Goal: Task Accomplishment & Management: Use online tool/utility

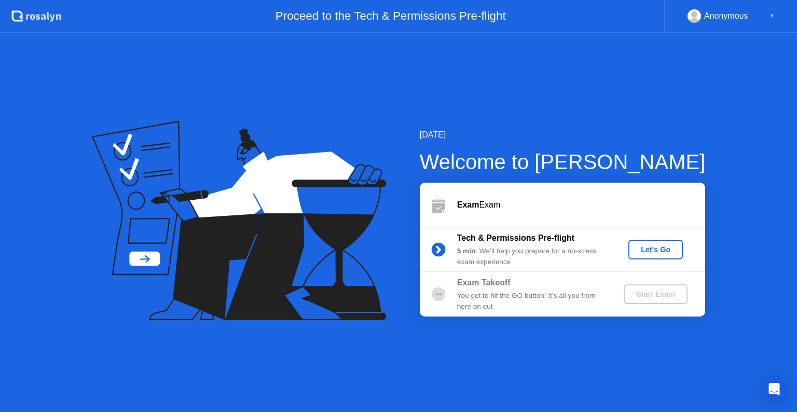
click at [660, 247] on div "Let's Go" at bounding box center [655, 249] width 46 height 8
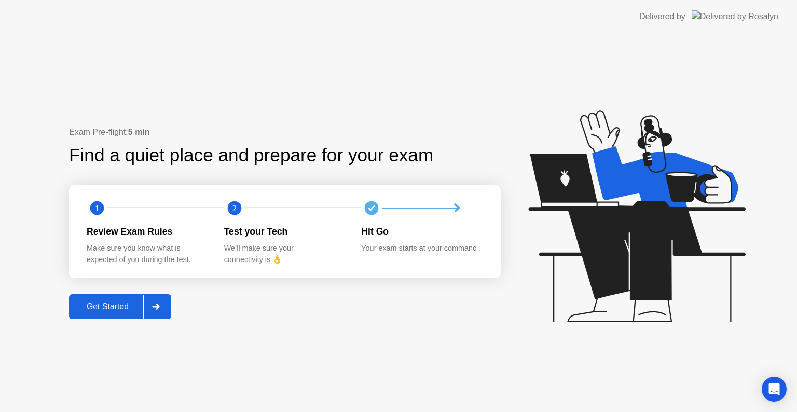
click at [120, 307] on div "Get Started" at bounding box center [107, 306] width 71 height 9
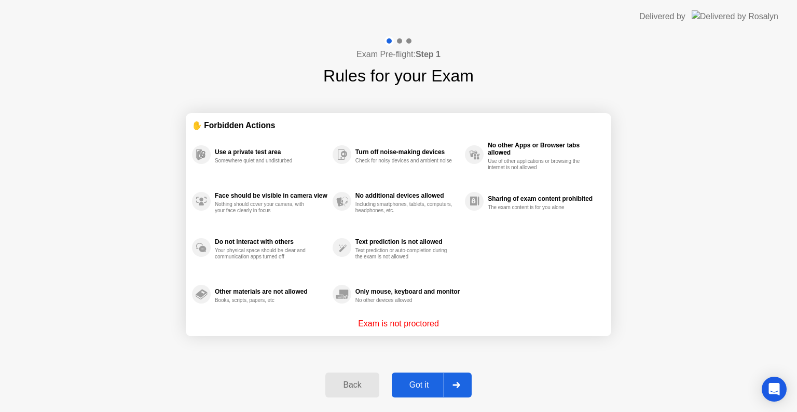
click at [421, 382] on div "Got it" at bounding box center [419, 384] width 49 height 9
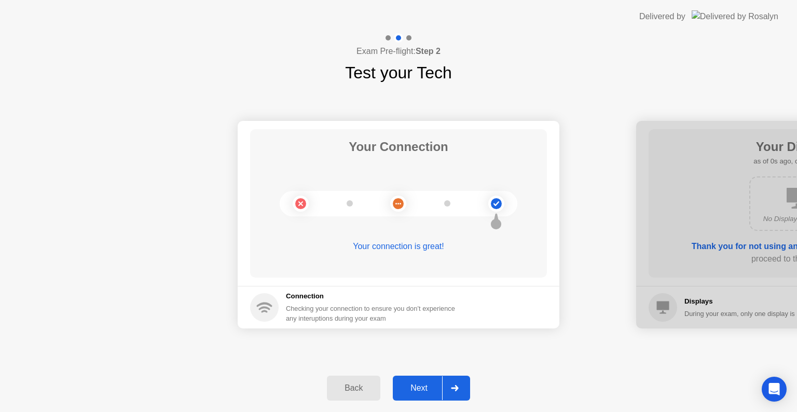
click at [421, 384] on div "Next" at bounding box center [419, 387] width 46 height 9
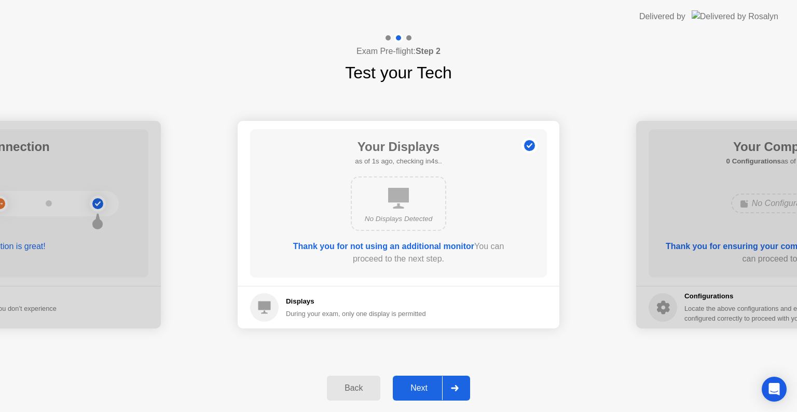
click at [421, 384] on div "Next" at bounding box center [419, 387] width 46 height 9
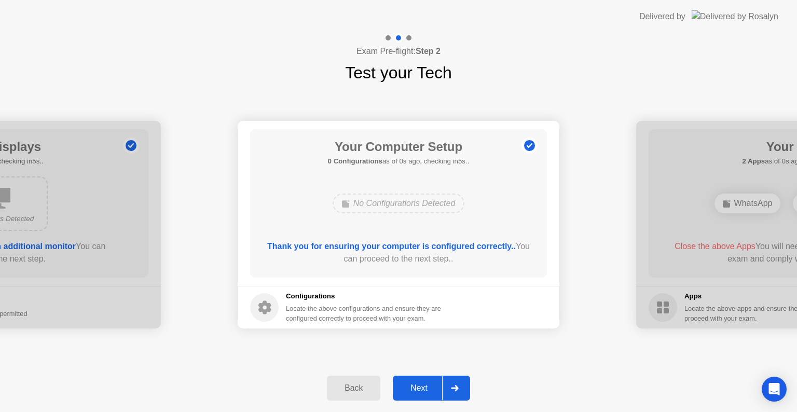
click at [421, 390] on div "Next" at bounding box center [419, 387] width 46 height 9
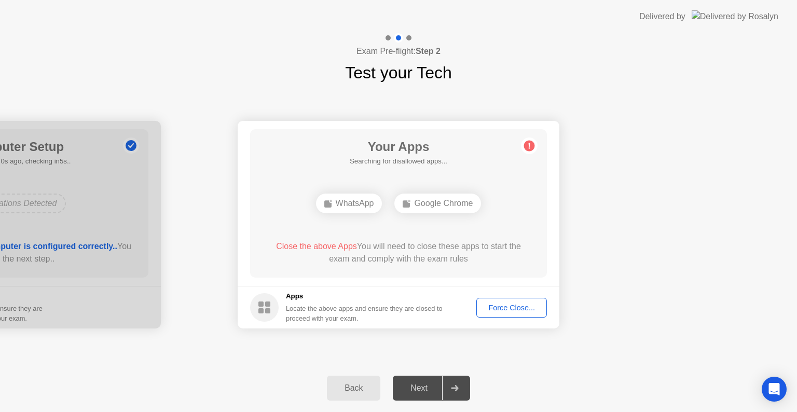
click at [507, 309] on div "Force Close..." at bounding box center [511, 308] width 63 height 8
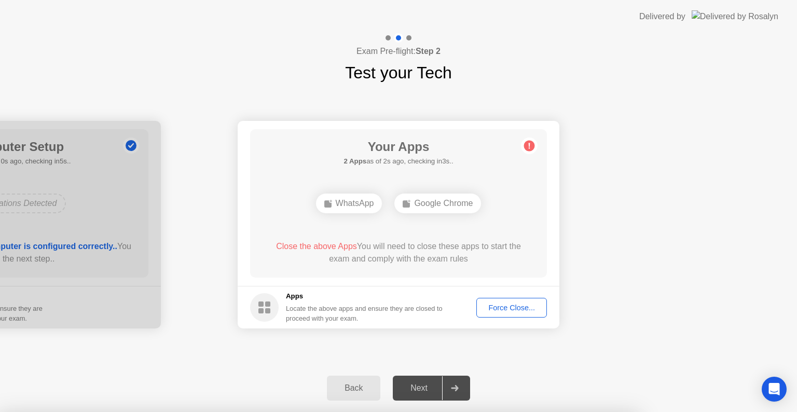
click at [610, 411] on div at bounding box center [398, 412] width 797 height 0
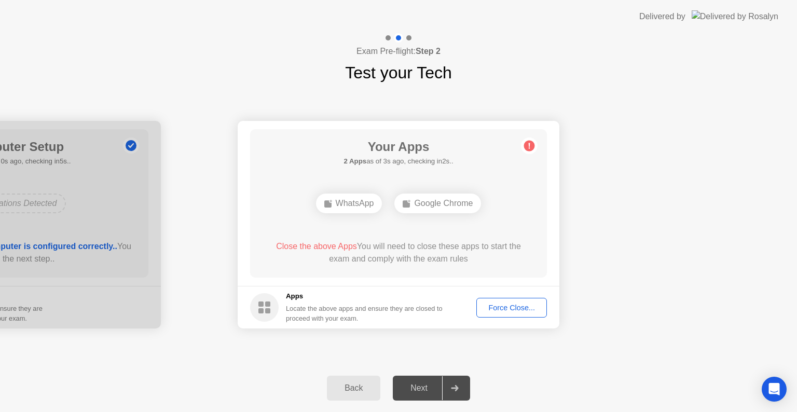
click at [535, 314] on button "Force Close..." at bounding box center [511, 308] width 71 height 20
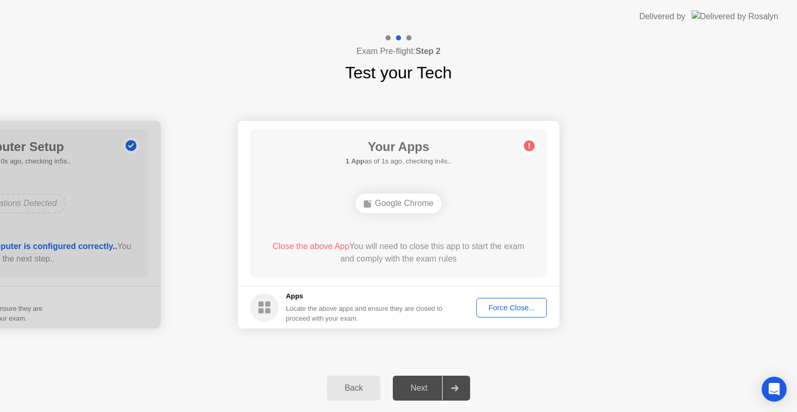
click at [507, 305] on div "Force Close..." at bounding box center [511, 308] width 63 height 8
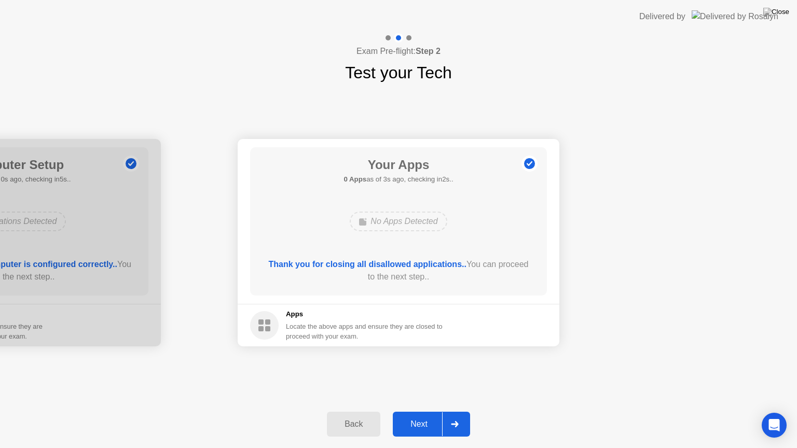
click at [421, 411] on div "Next" at bounding box center [419, 424] width 46 height 9
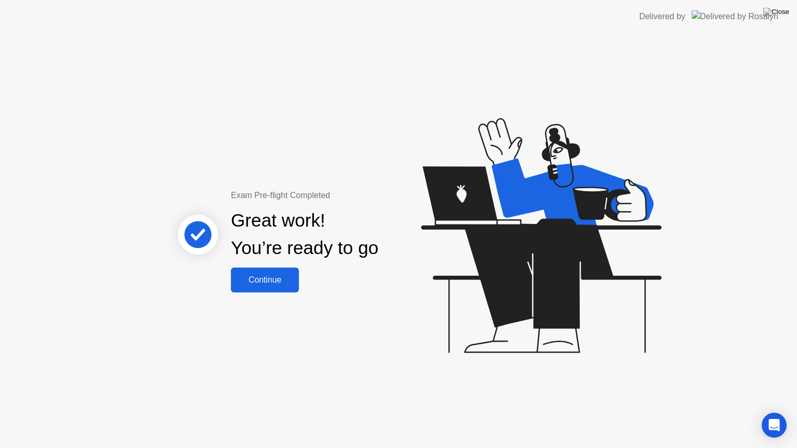
click at [269, 284] on div "Continue" at bounding box center [265, 280] width 62 height 9
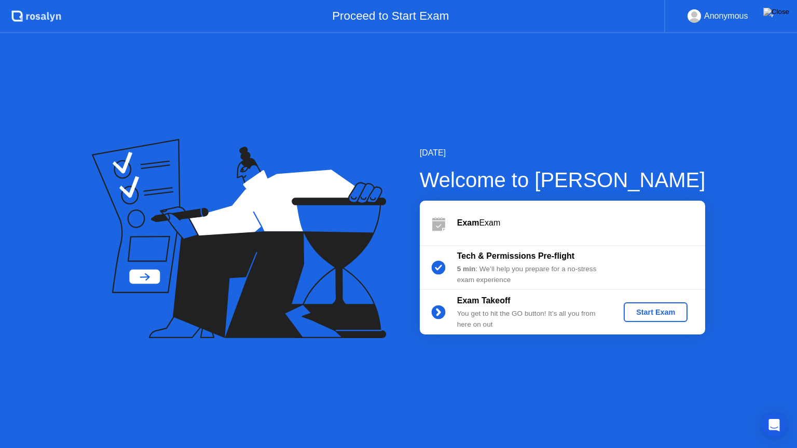
click at [660, 316] on div "Start Exam" at bounding box center [656, 312] width 56 height 8
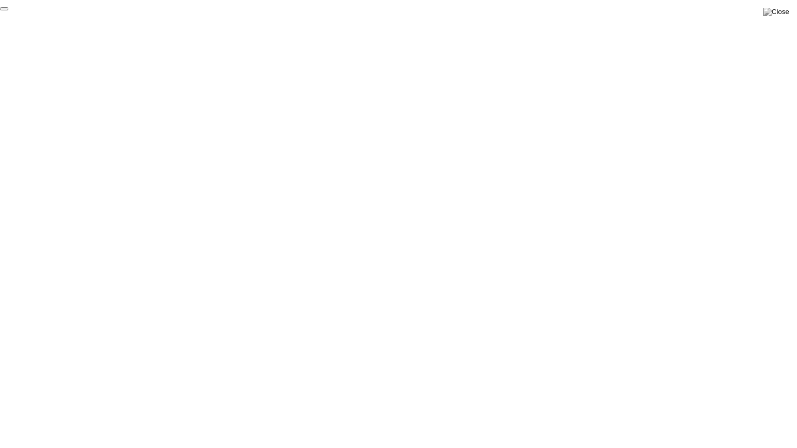
click div "End Proctoring Session"
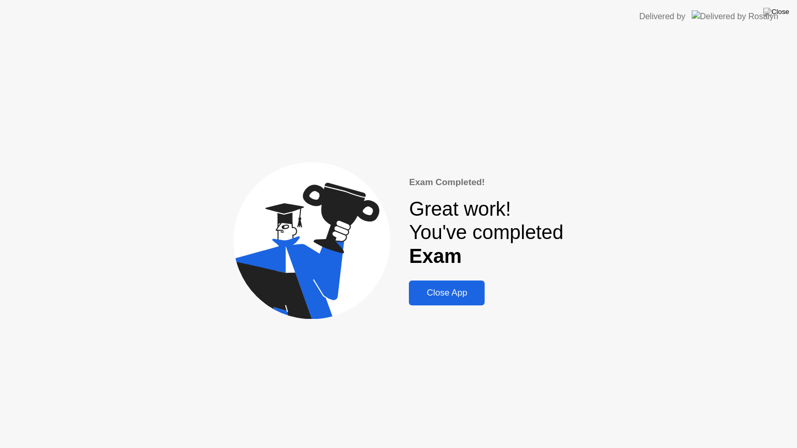
click at [453, 295] on div "Close App" at bounding box center [447, 293] width 70 height 10
